Goal: Transaction & Acquisition: Purchase product/service

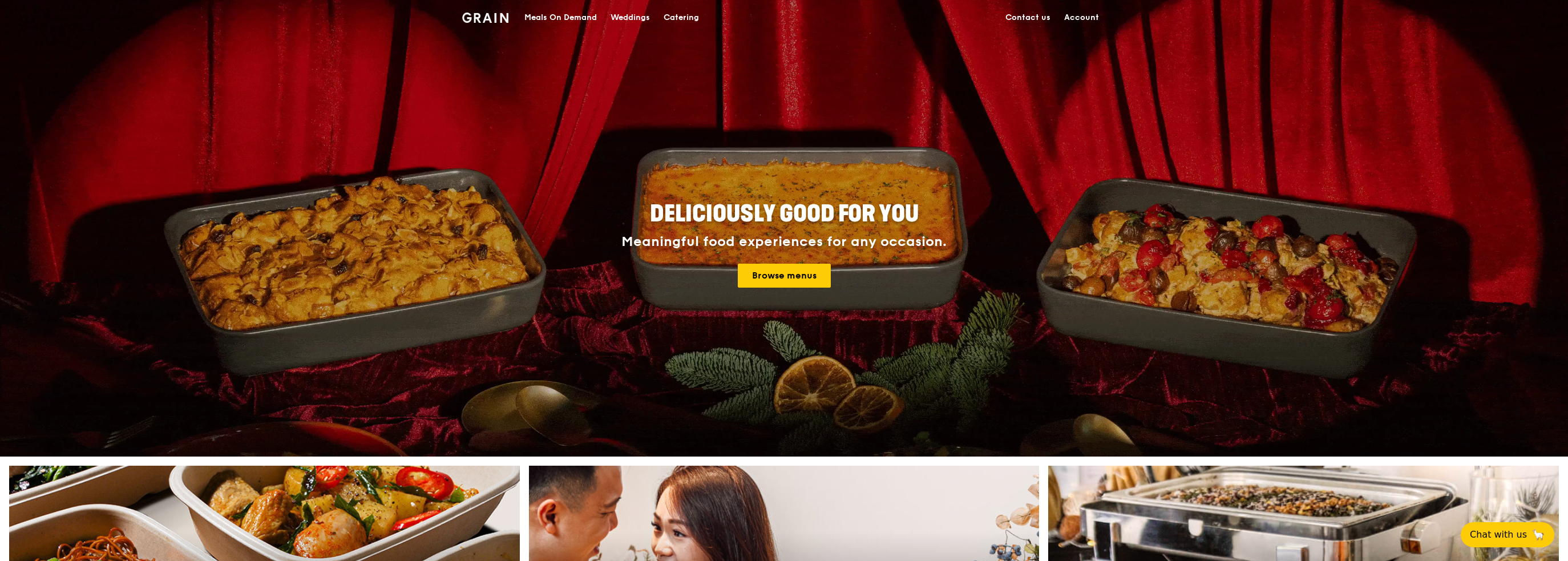
click at [573, 15] on div "Meals On Demand" at bounding box center [561, 17] width 72 height 34
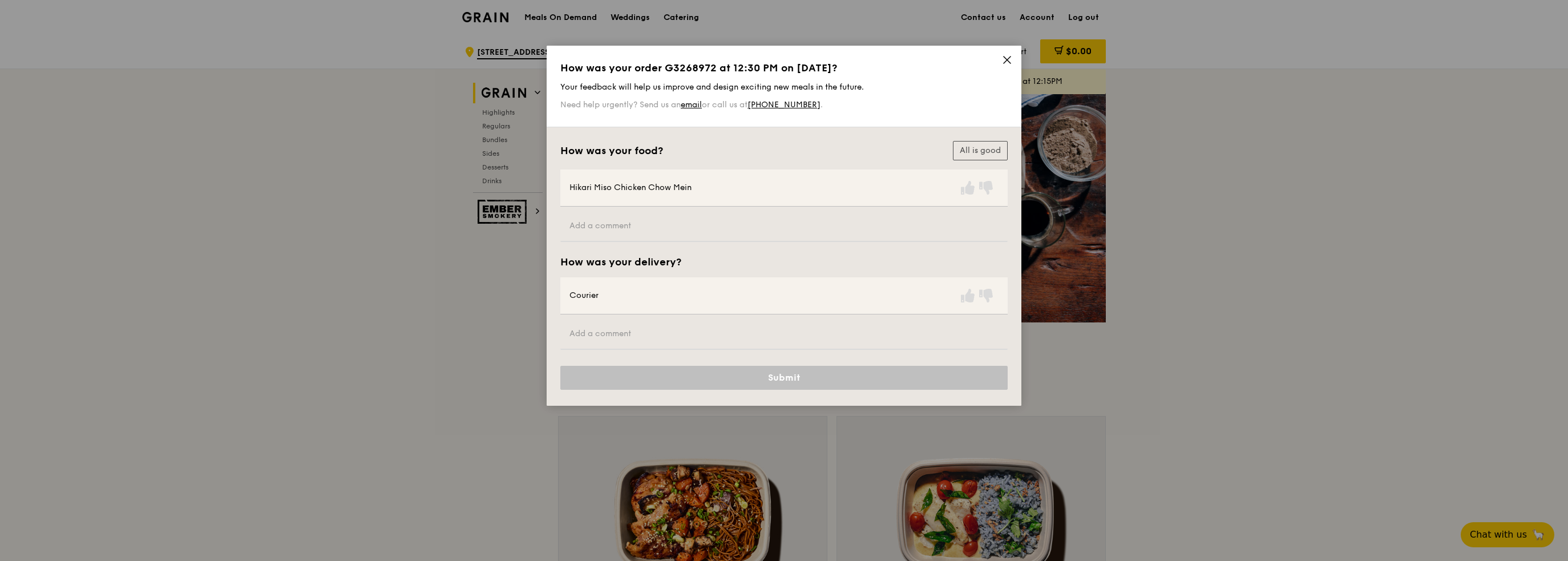
click at [1009, 60] on icon at bounding box center [1007, 60] width 10 height 10
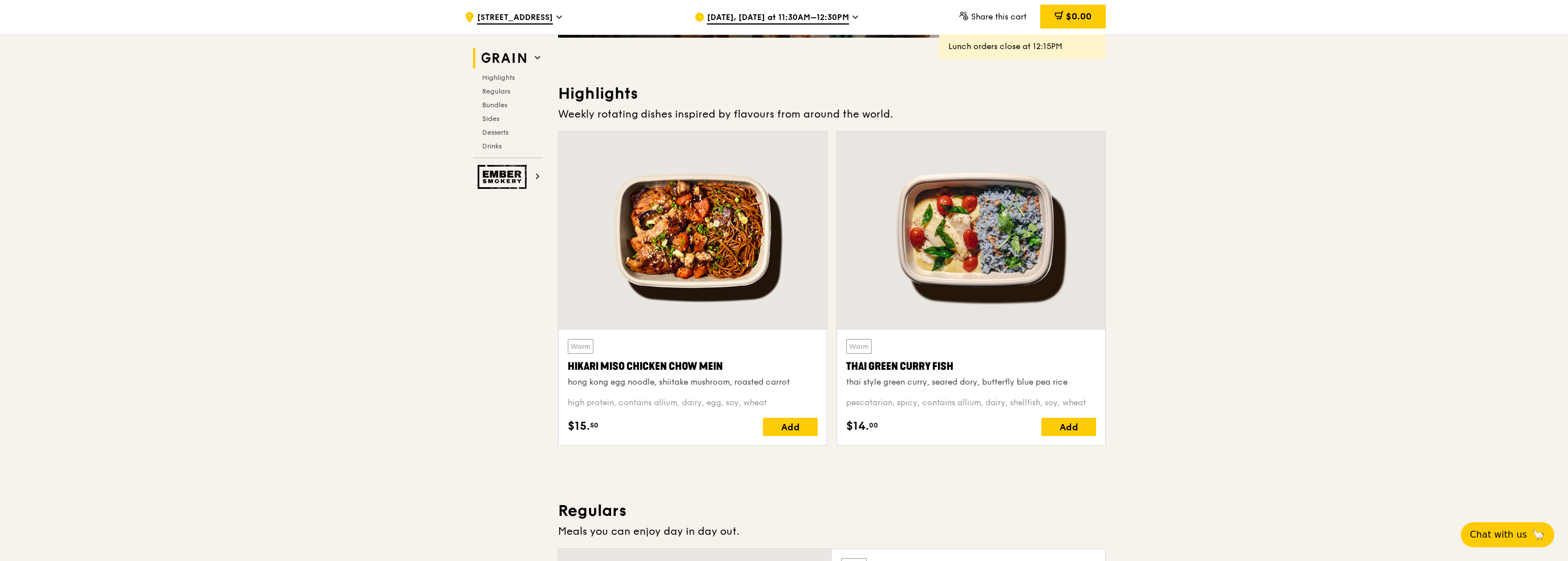
scroll to position [286, 0]
click at [1077, 421] on div "Add" at bounding box center [1069, 426] width 55 height 18
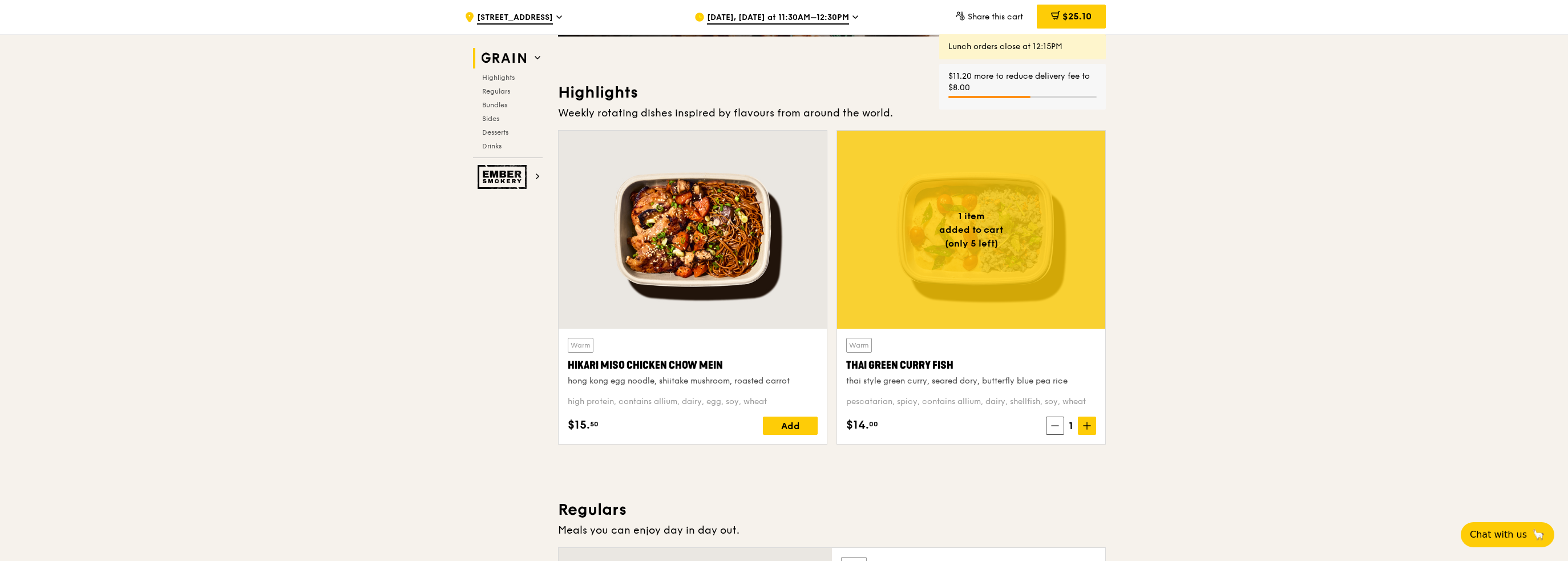
scroll to position [172, 0]
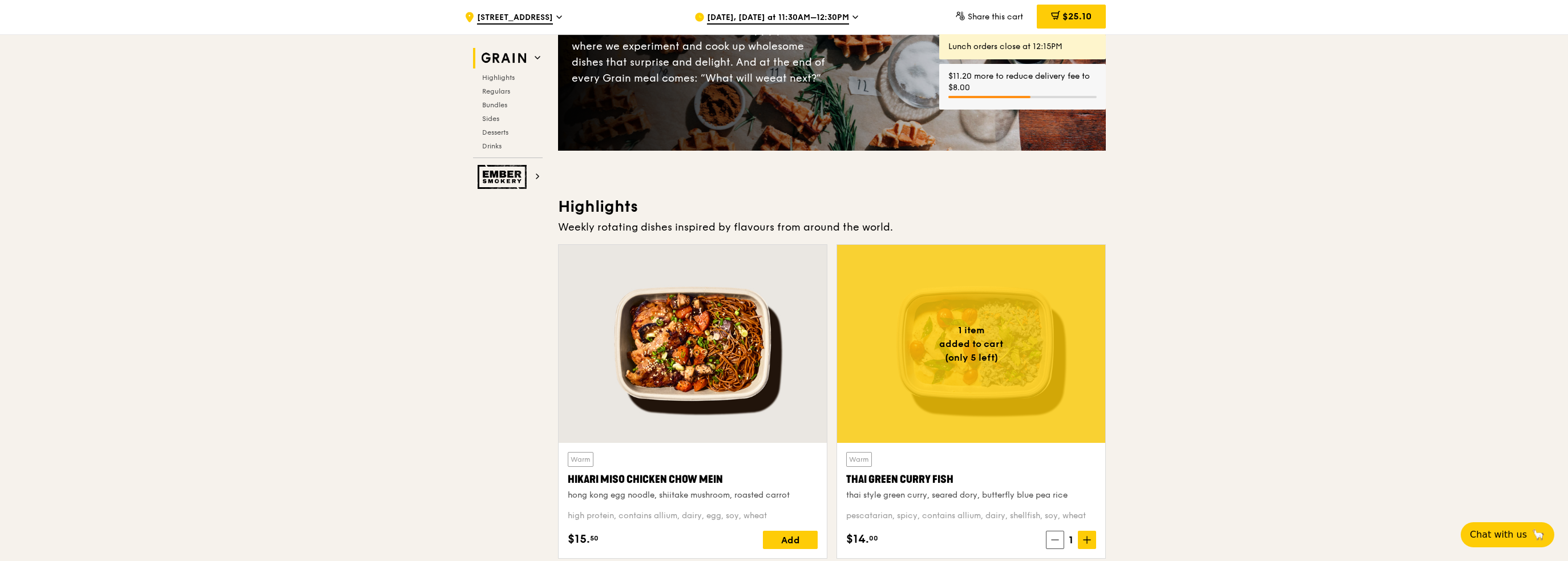
click at [778, 20] on span "[DATE], [DATE] at 11:30AM–12:30PM" at bounding box center [778, 18] width 142 height 13
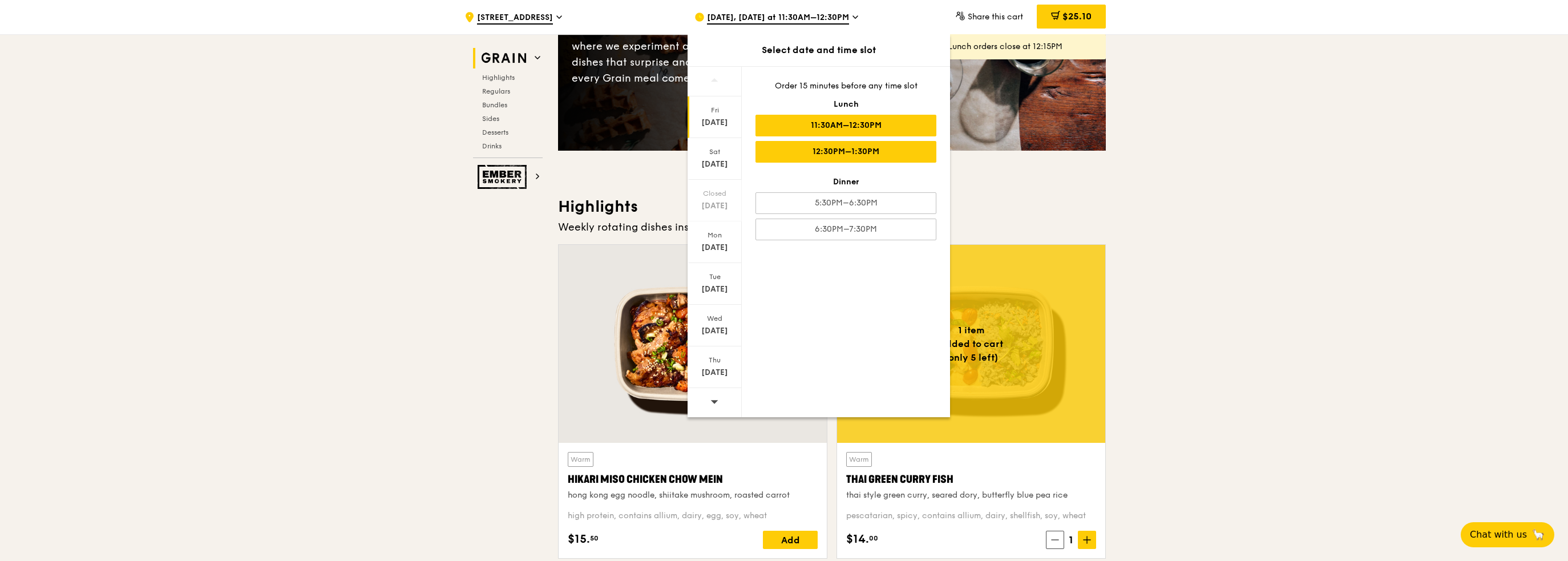
click at [794, 146] on div "12:30PM–1:30PM" at bounding box center [846, 151] width 181 height 21
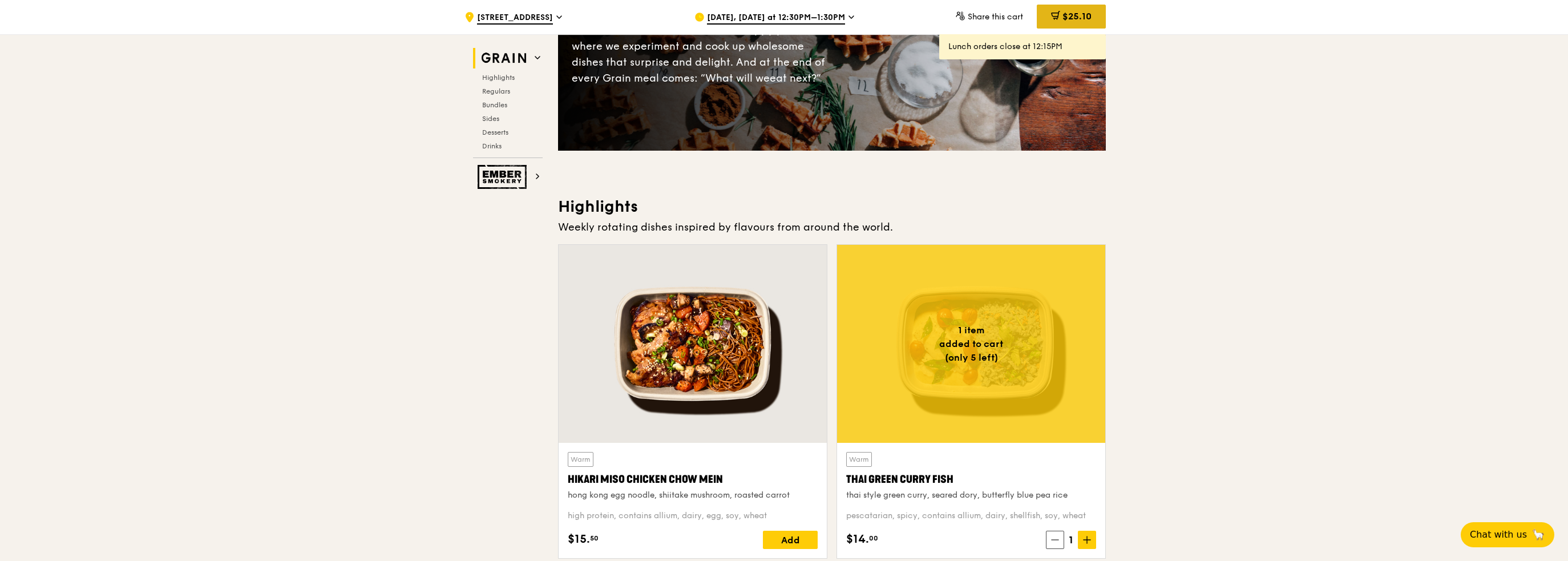
click at [1070, 16] on span "$25.10" at bounding box center [1076, 16] width 29 height 11
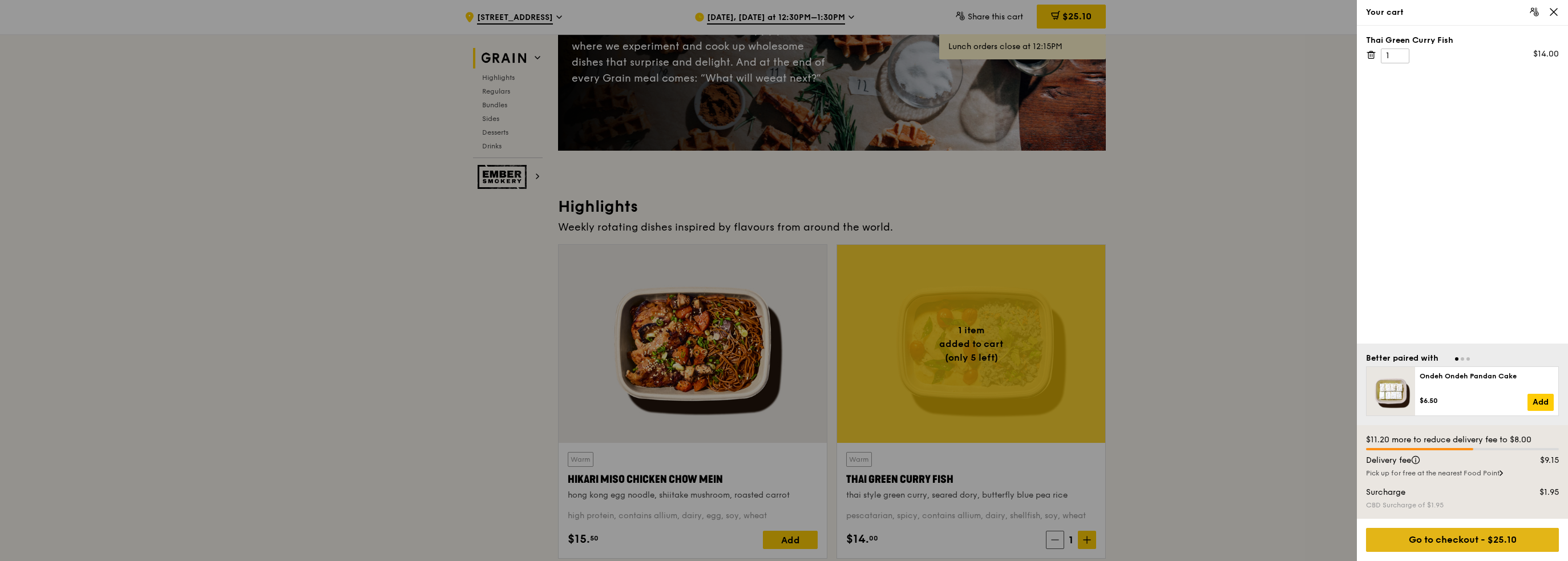
click at [1423, 536] on div "Go to checkout - $25.10" at bounding box center [1462, 540] width 193 height 24
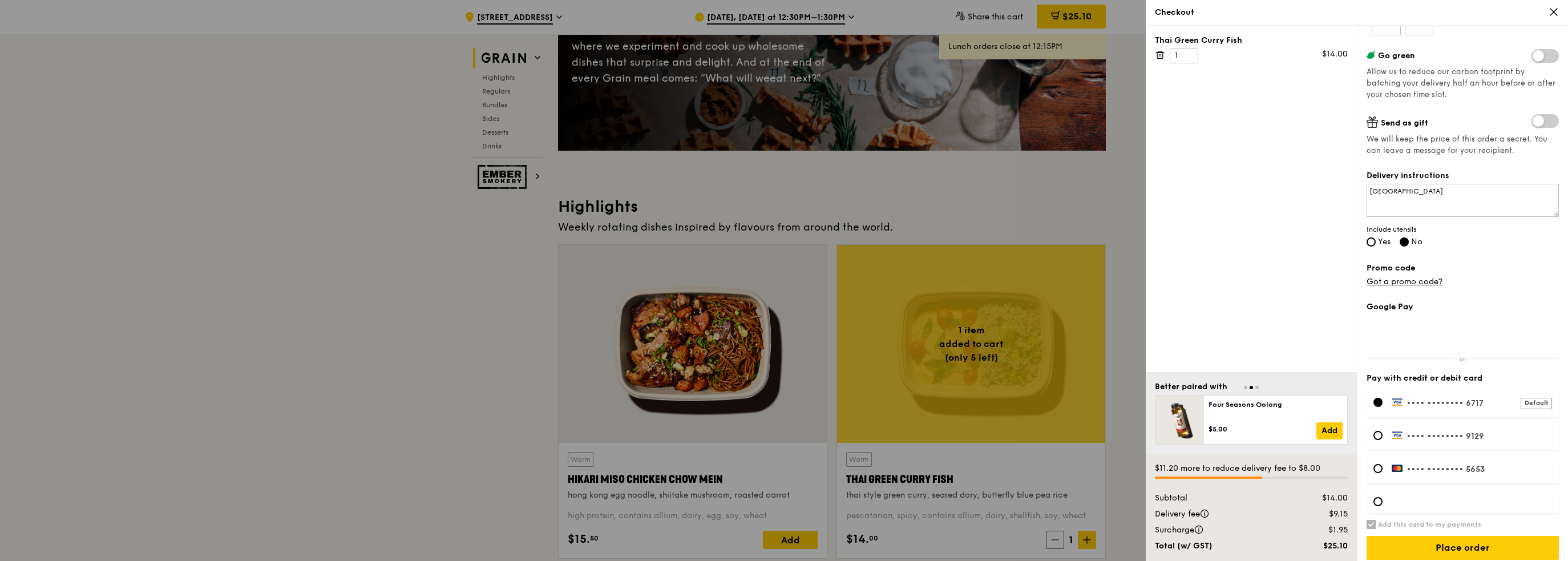
scroll to position [195, 0]
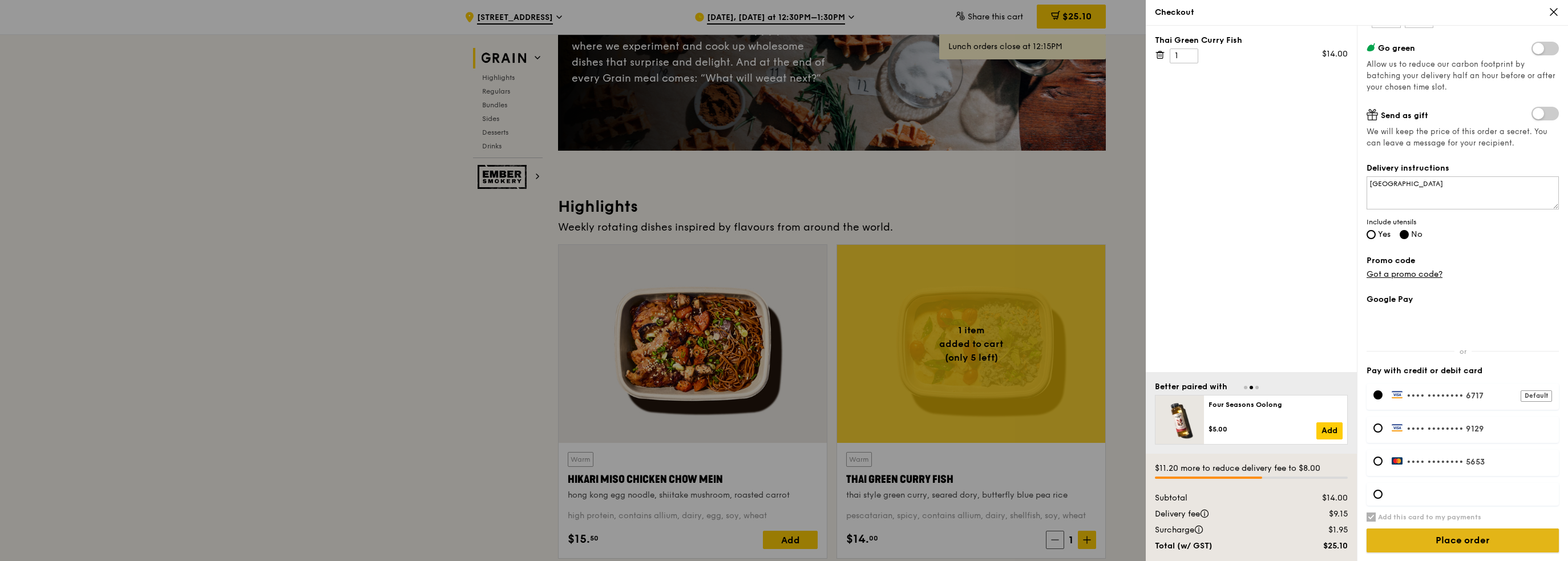
click at [1493, 534] on input "Place order" at bounding box center [1462, 541] width 192 height 24
